Goal: Task Accomplishment & Management: Use online tool/utility

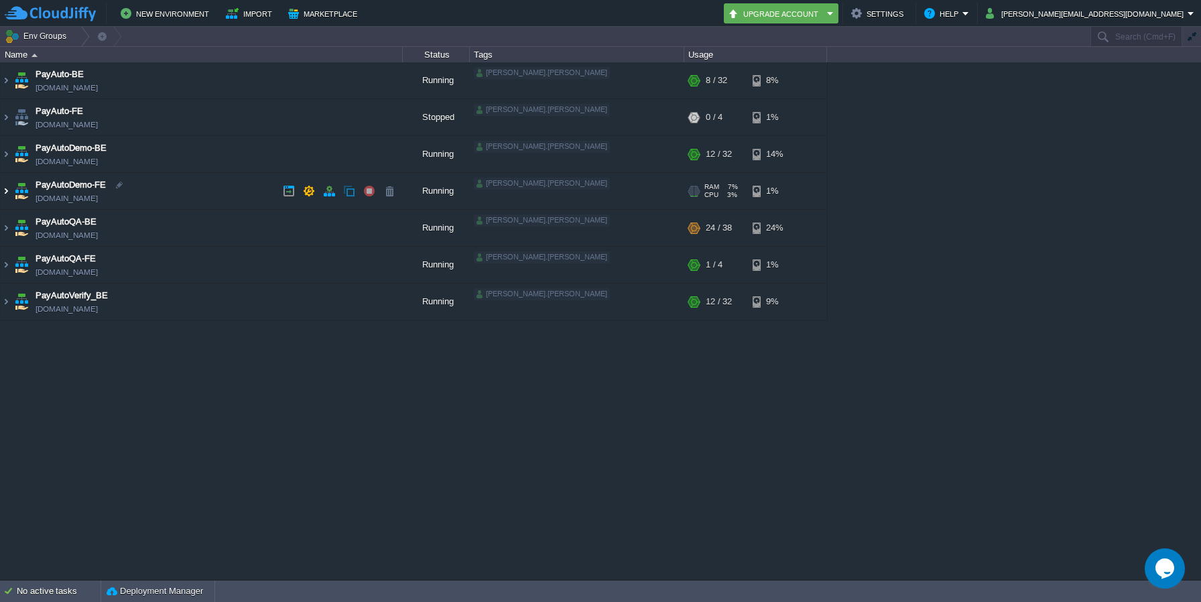
click at [5, 193] on img at bounding box center [6, 191] width 11 height 36
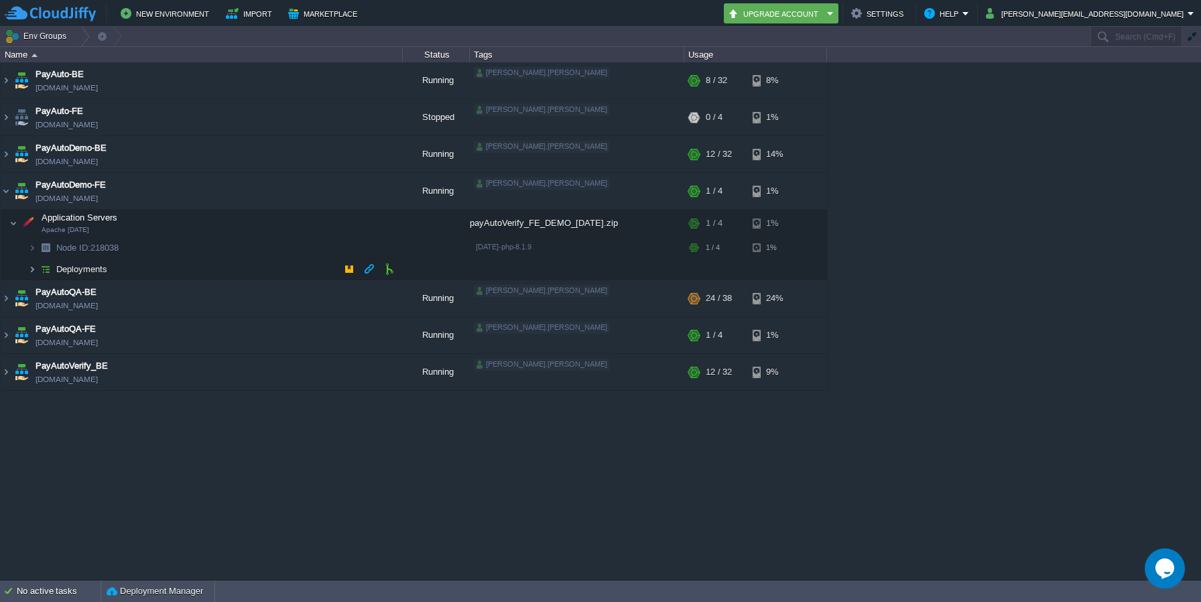
click at [31, 268] on img at bounding box center [32, 269] width 8 height 21
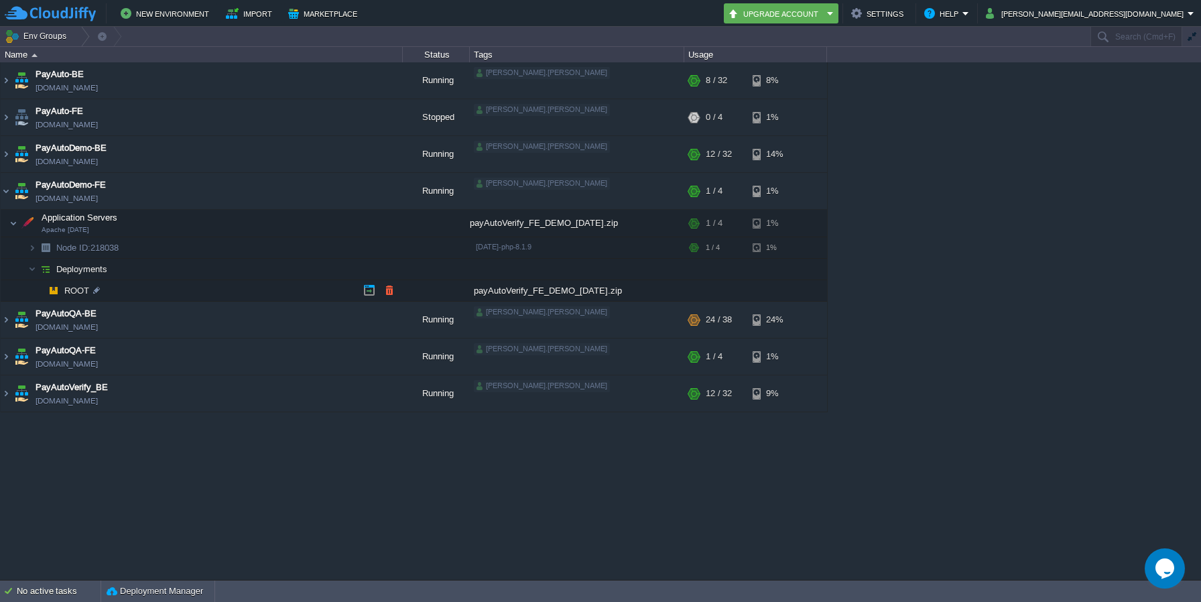
click at [549, 290] on div "payAutoVerify_FE_DEMO_[DATE].zip" at bounding box center [577, 290] width 214 height 21
copy div "payAutoVerify_FE_DEMO_[DATE]"
click at [395, 292] on td at bounding box center [389, 290] width 20 height 20
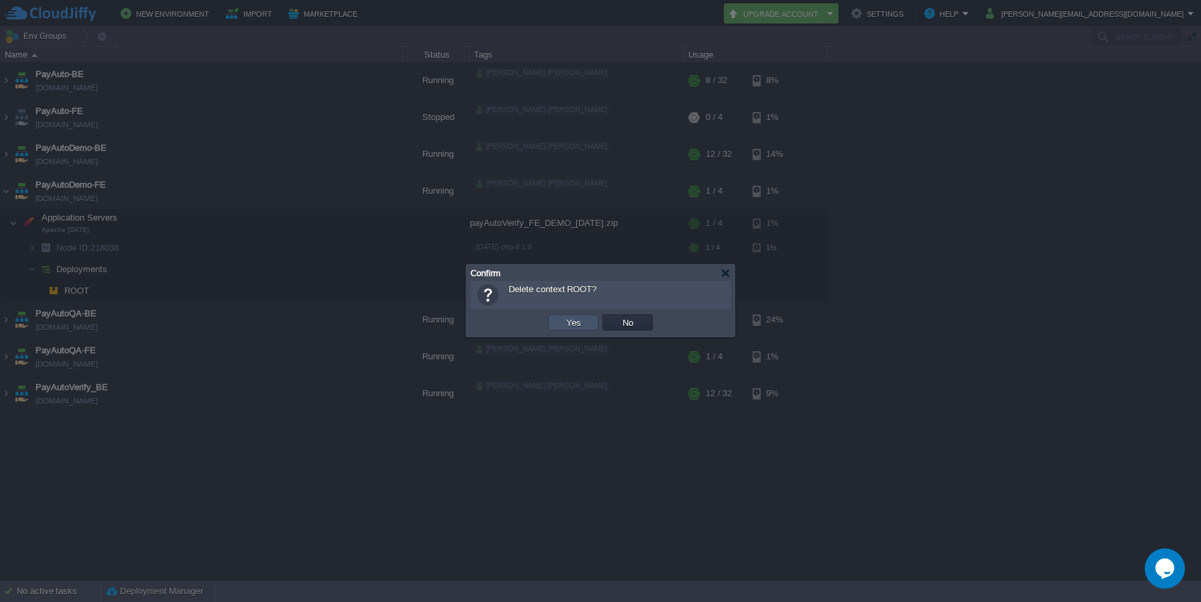
click at [581, 323] on button "Yes" at bounding box center [573, 322] width 23 height 12
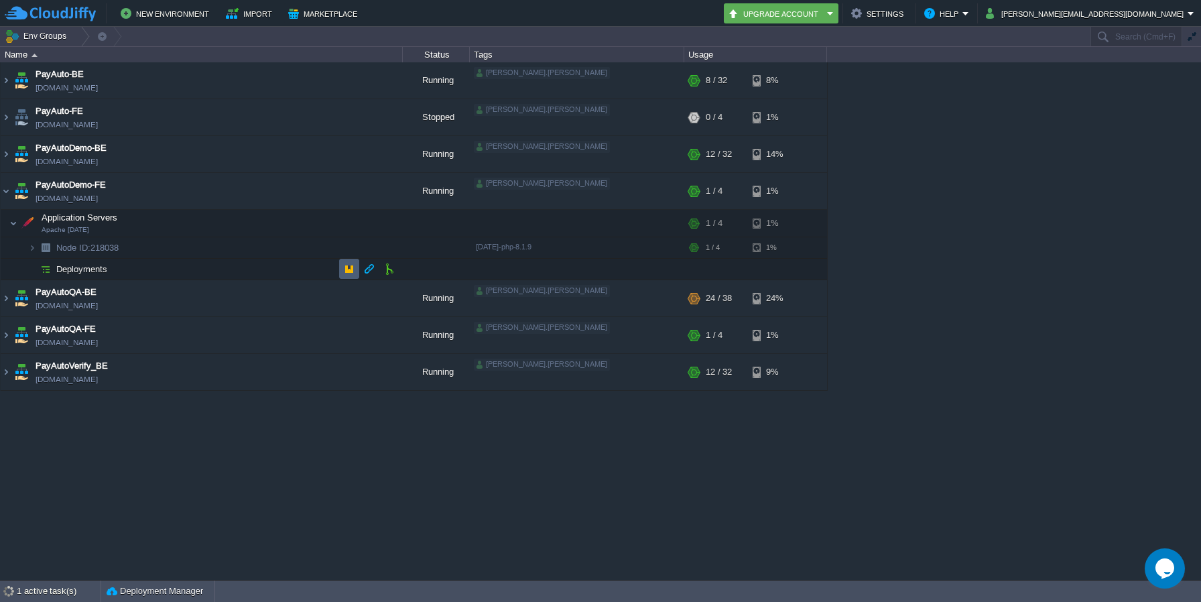
click at [341, 266] on td at bounding box center [349, 269] width 20 height 20
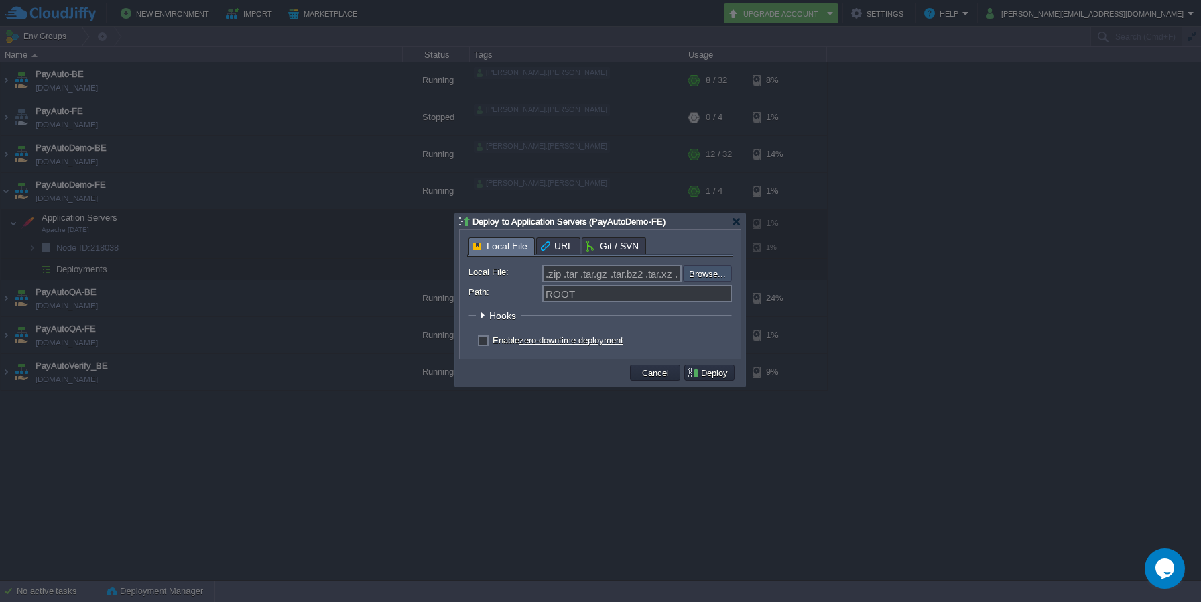
click at [715, 281] on input "file" at bounding box center [647, 273] width 170 height 16
type input "C:\fakepath\payAutoVerify_FE_DEMO_[DATE].zip"
type input "payAutoVerify_FE_DEMO_[DATE].zip"
click at [726, 375] on button "Deploy" at bounding box center [709, 373] width 45 height 12
